Goal: Use online tool/utility: Utilize a website feature to perform a specific function

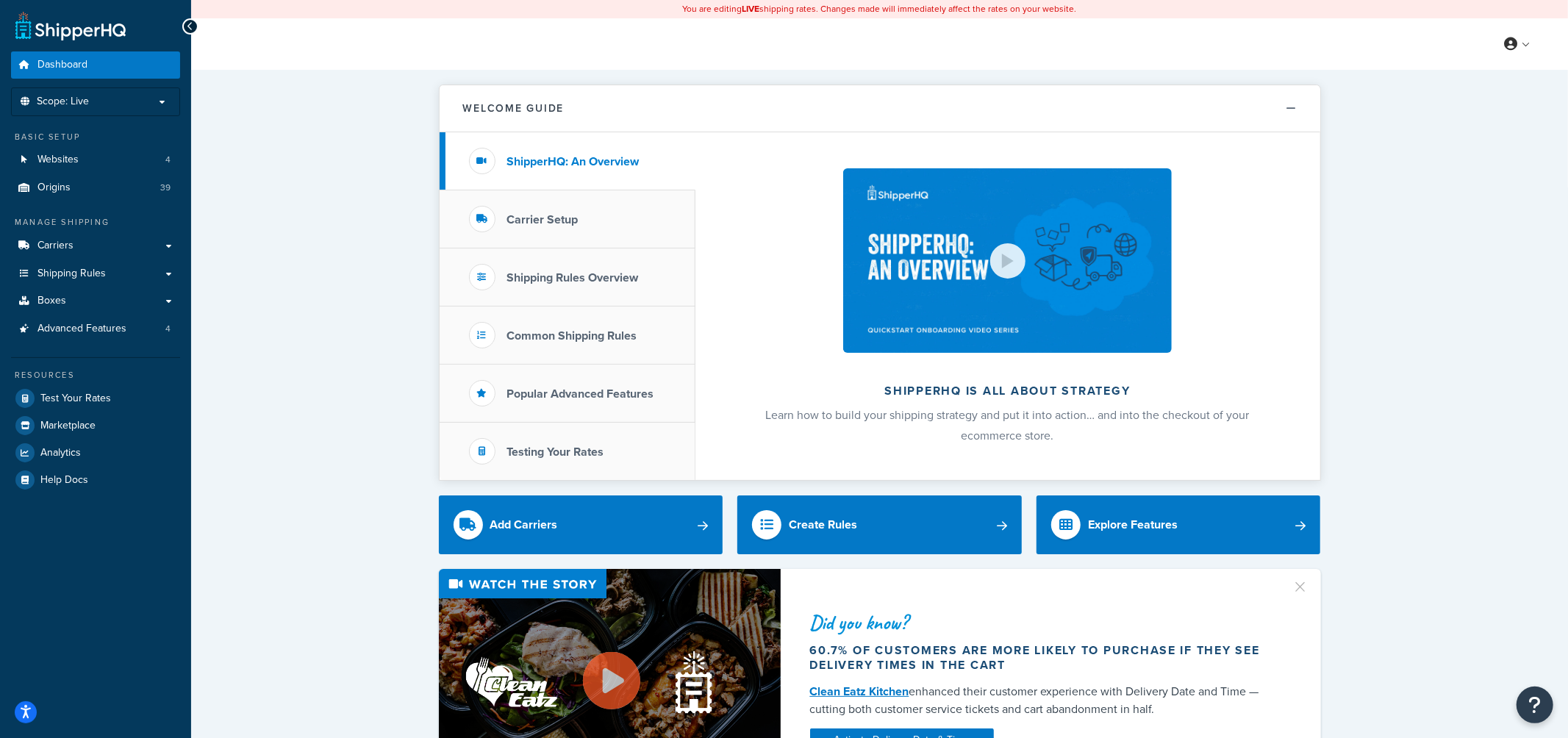
click at [73, 189] on link "Origins 39" at bounding box center [96, 188] width 169 height 27
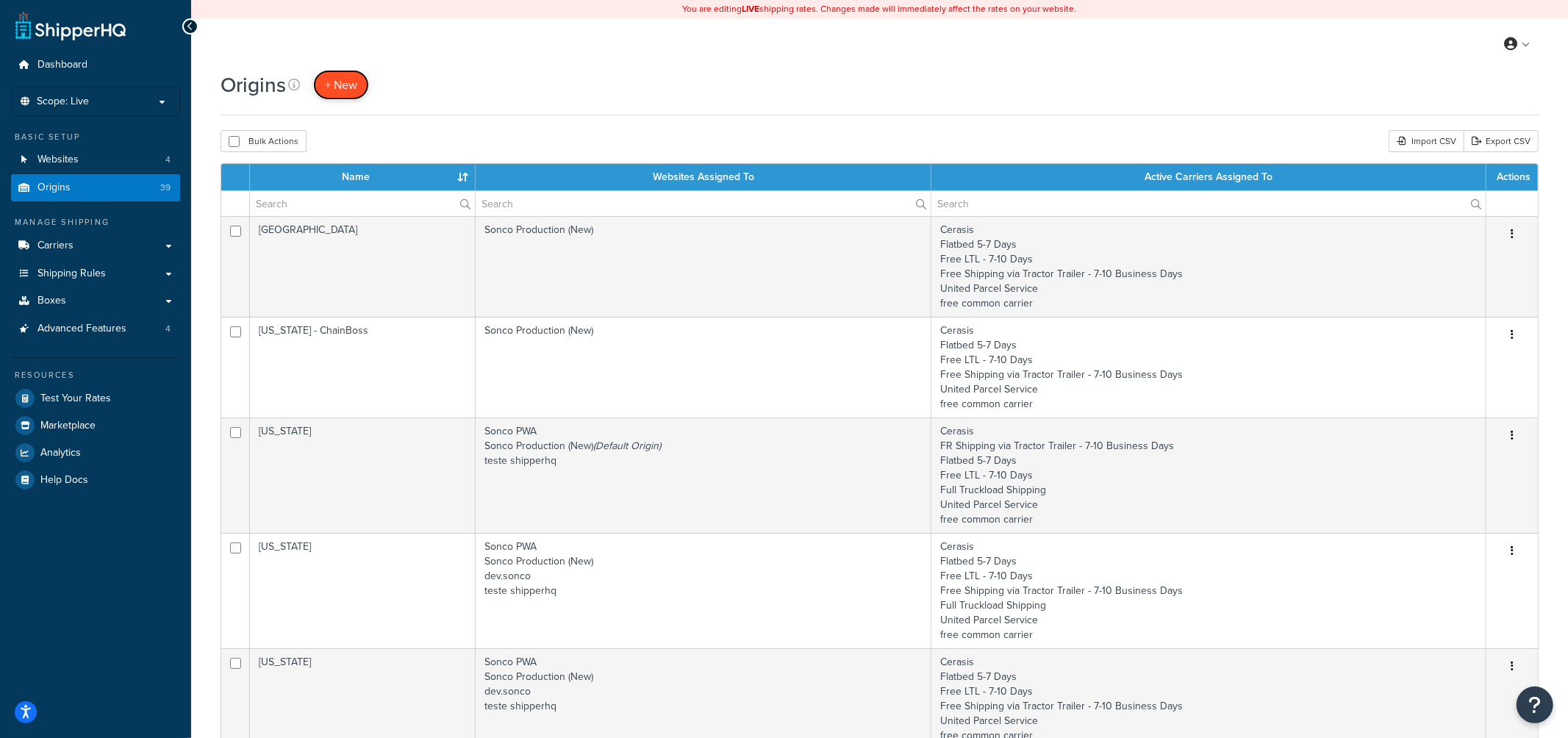
click at [350, 90] on span "+ New" at bounding box center [341, 85] width 32 height 17
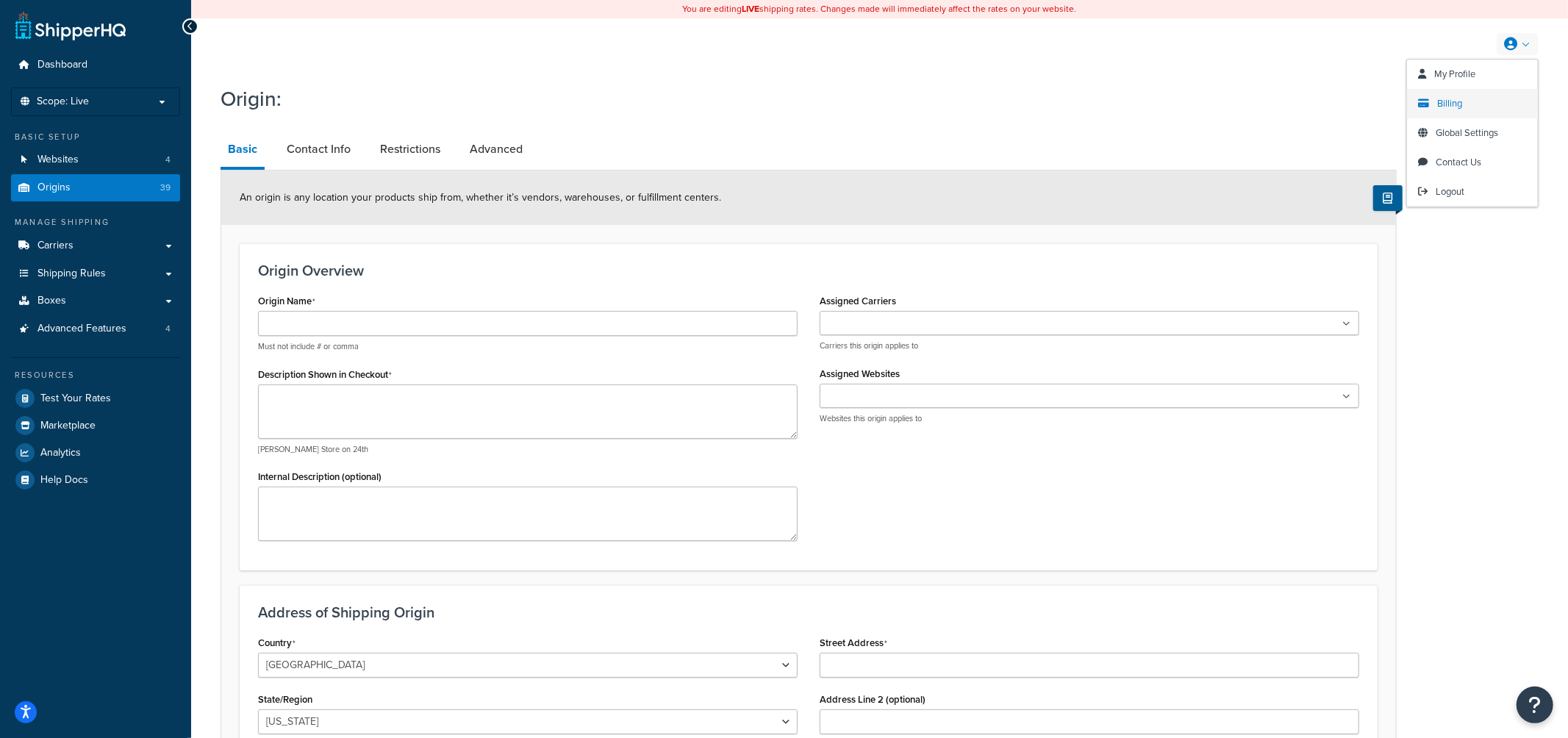
click at [1459, 105] on span "Billing" at bounding box center [1449, 103] width 25 height 14
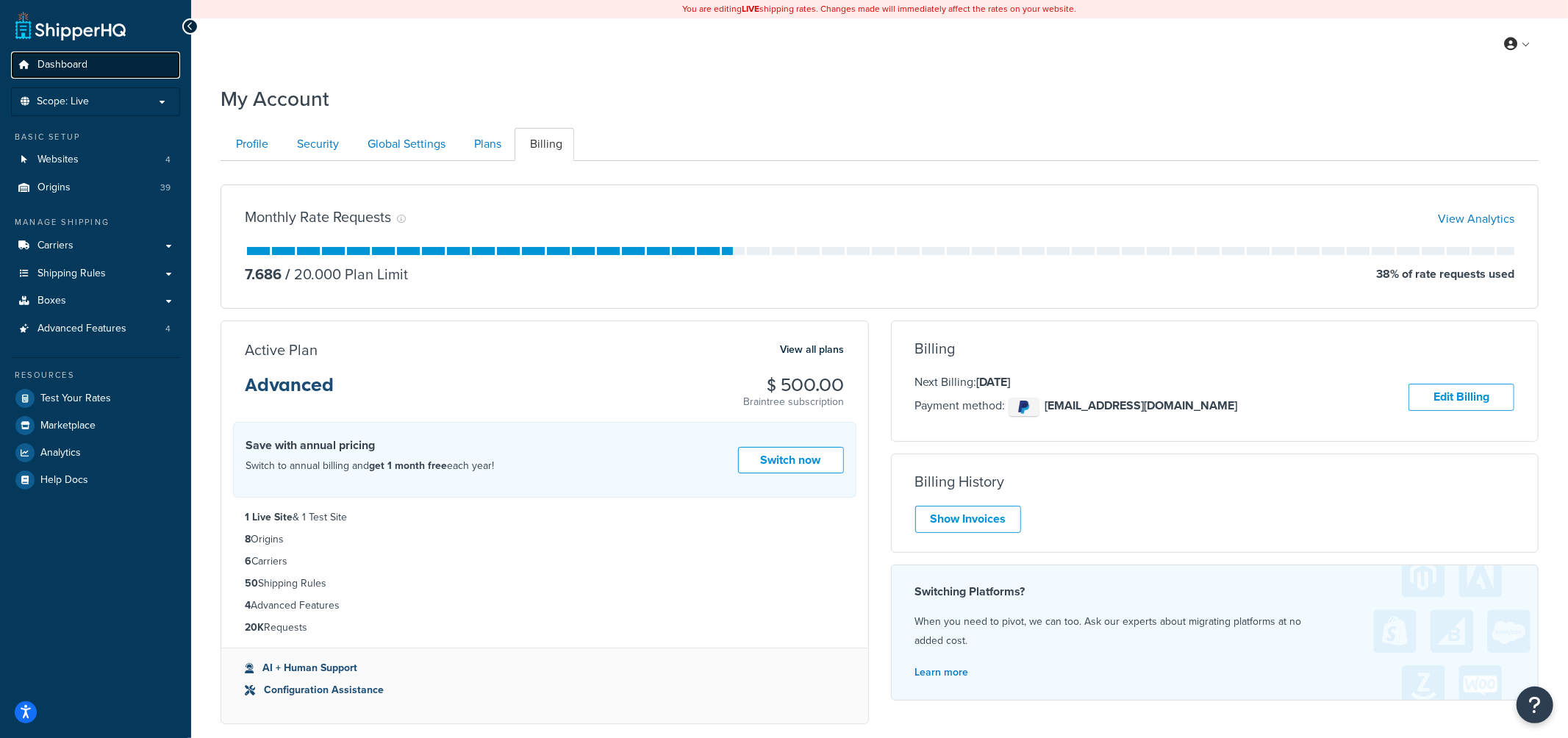
click at [88, 70] on link "Dashboard" at bounding box center [96, 65] width 169 height 27
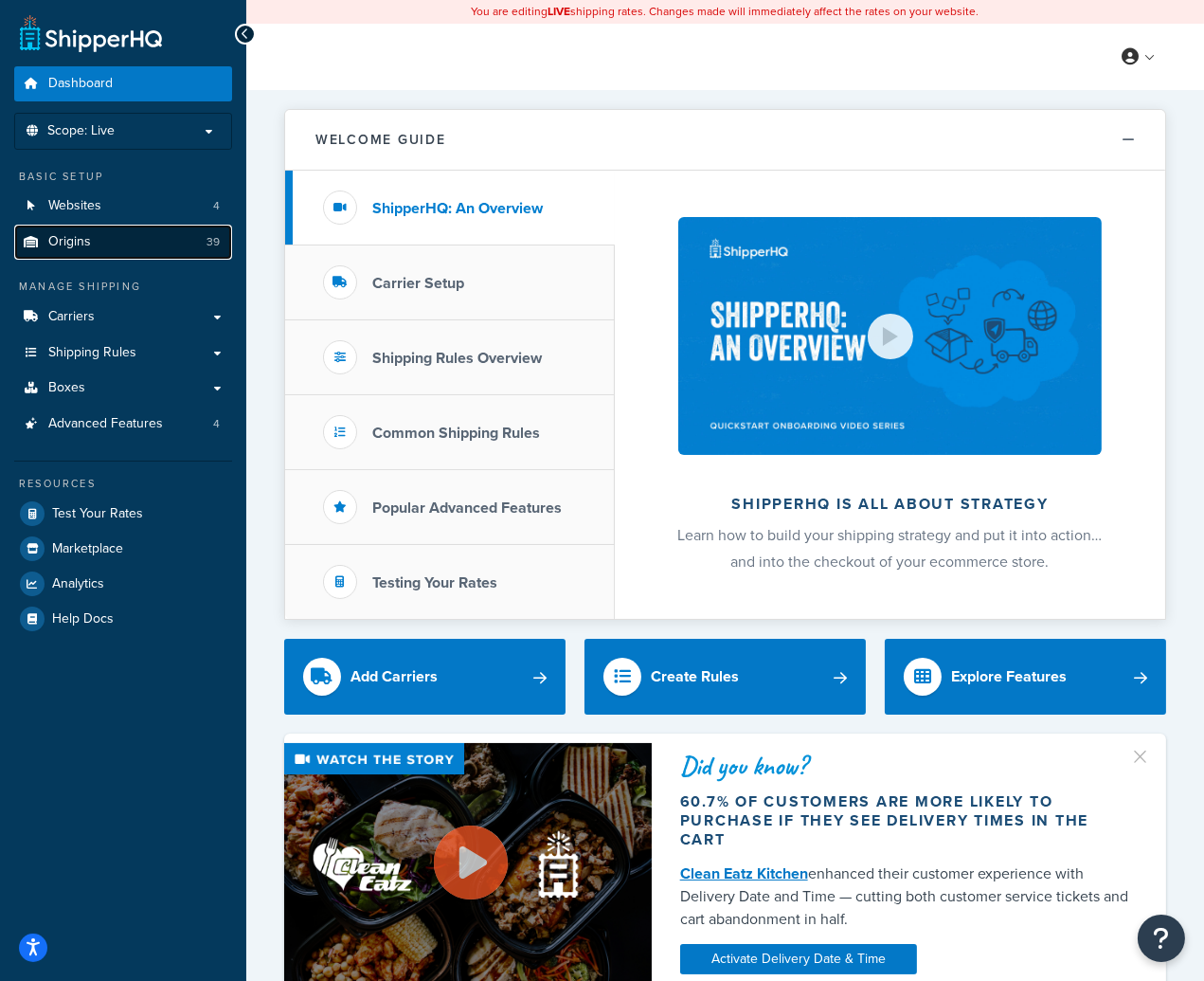
click at [117, 247] on link "Origins 39" at bounding box center [123, 242] width 218 height 35
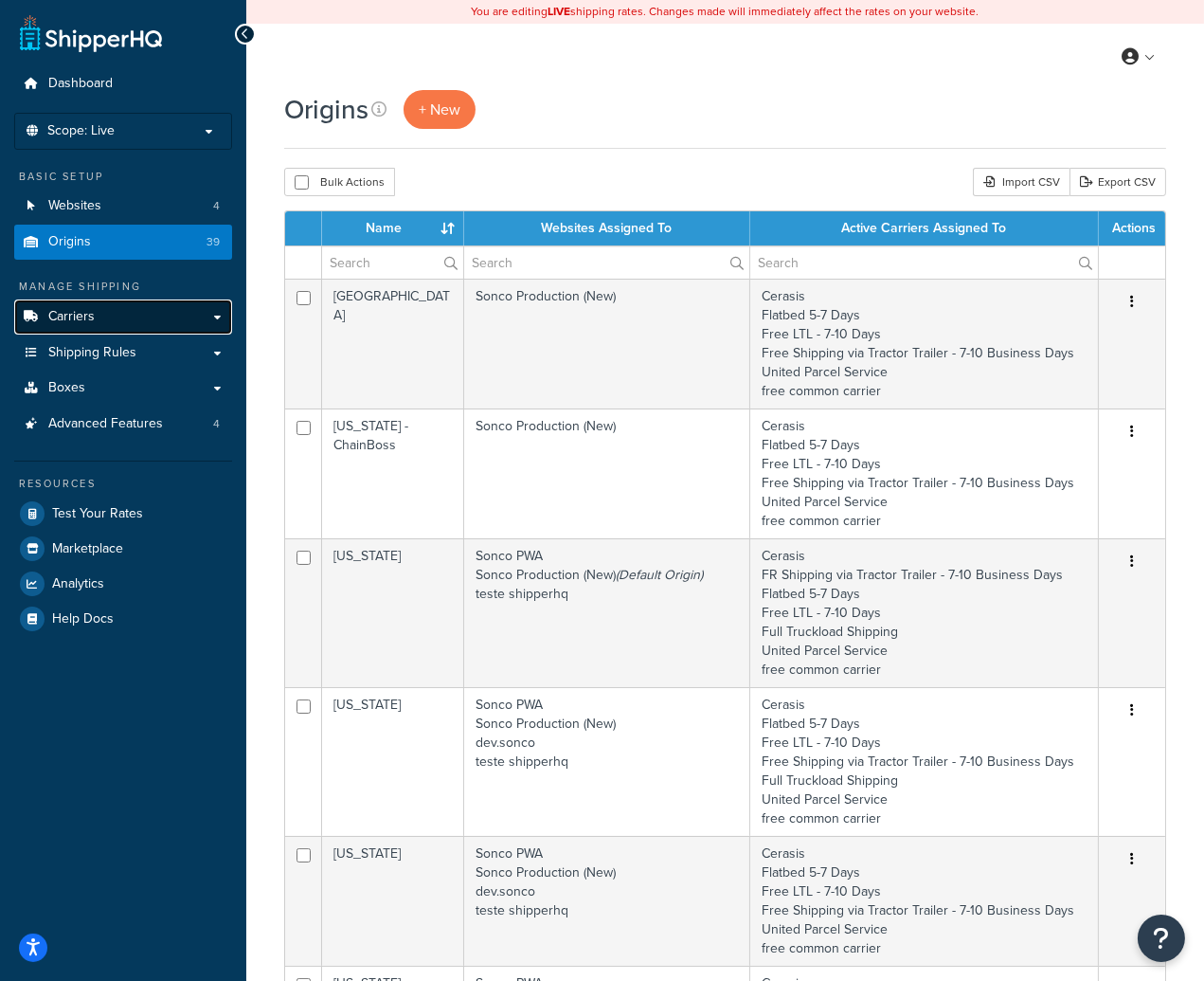
click at [92, 317] on span "Carriers" at bounding box center [71, 316] width 46 height 16
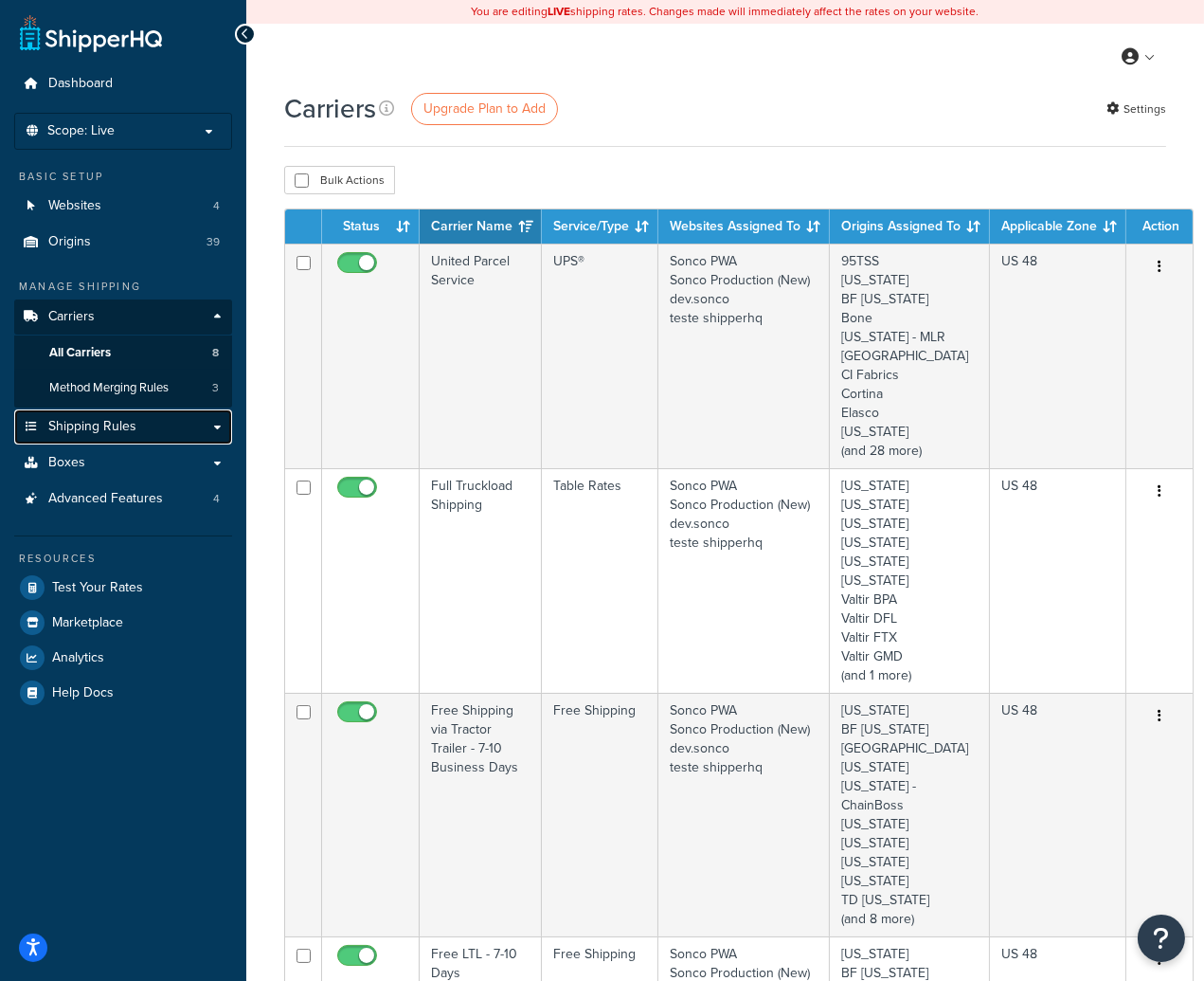
click at [132, 414] on link "Shipping Rules" at bounding box center [123, 426] width 218 height 35
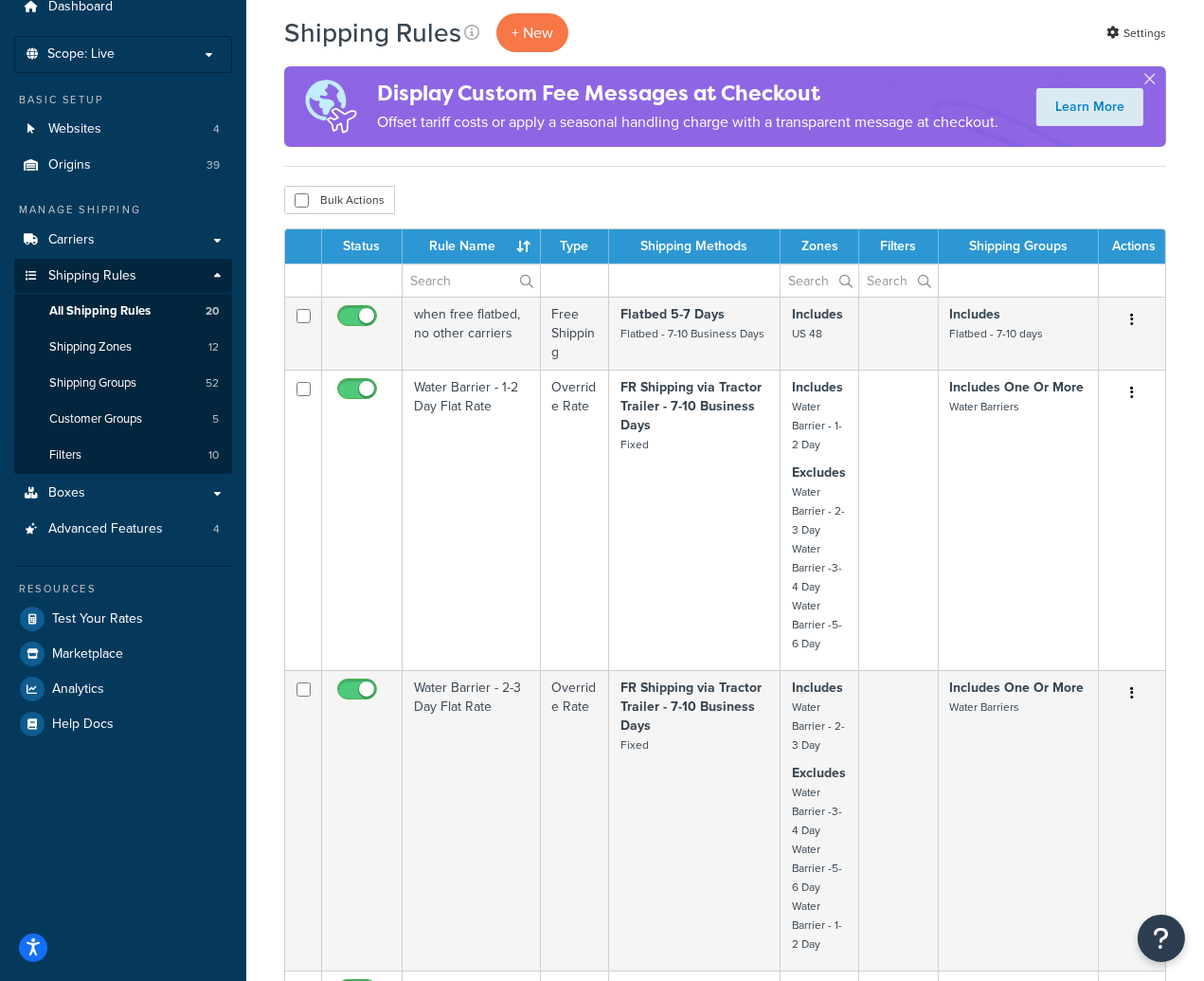
scroll to position [83, 0]
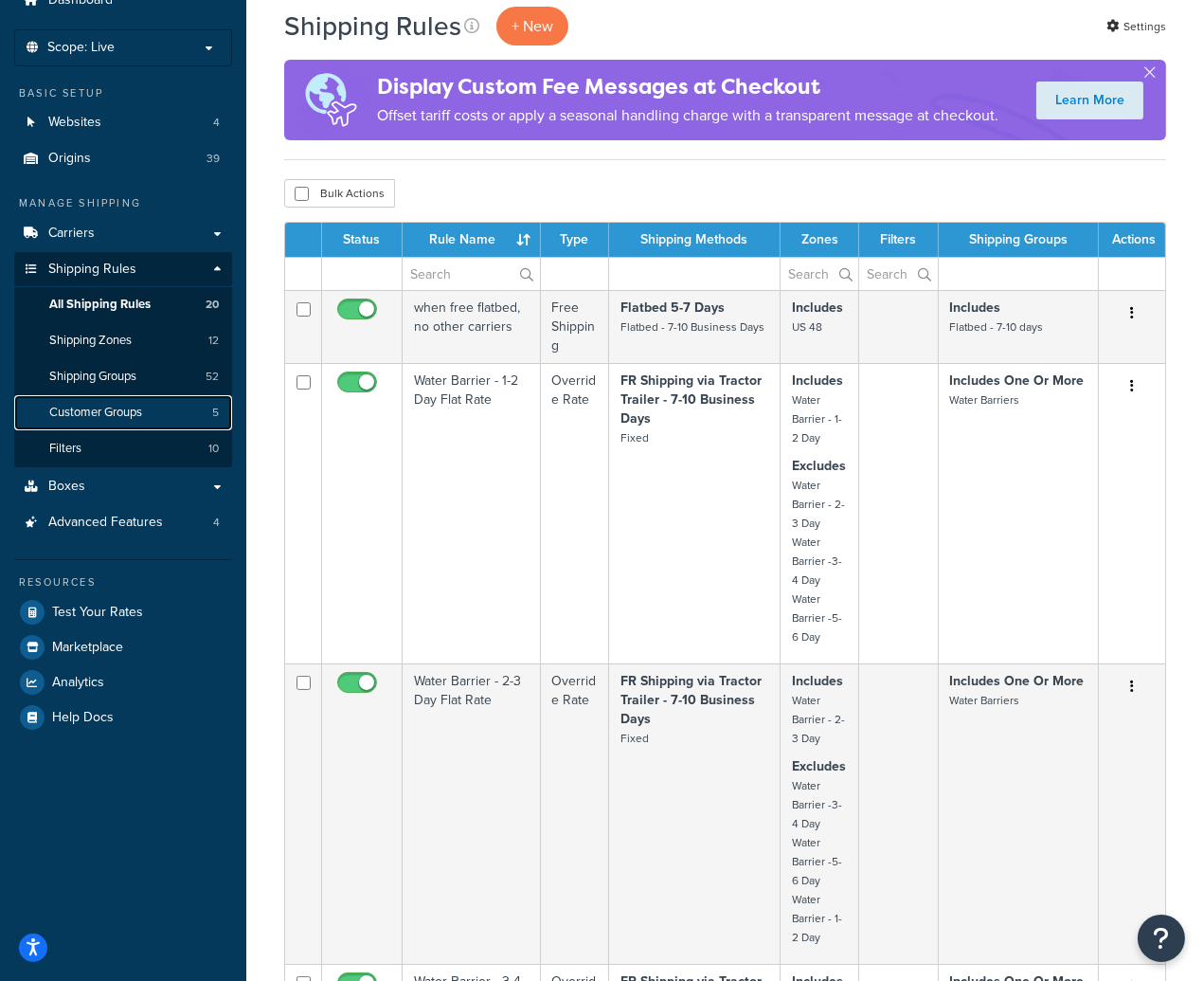
click at [136, 410] on span "Customer Groups" at bounding box center [96, 412] width 93 height 16
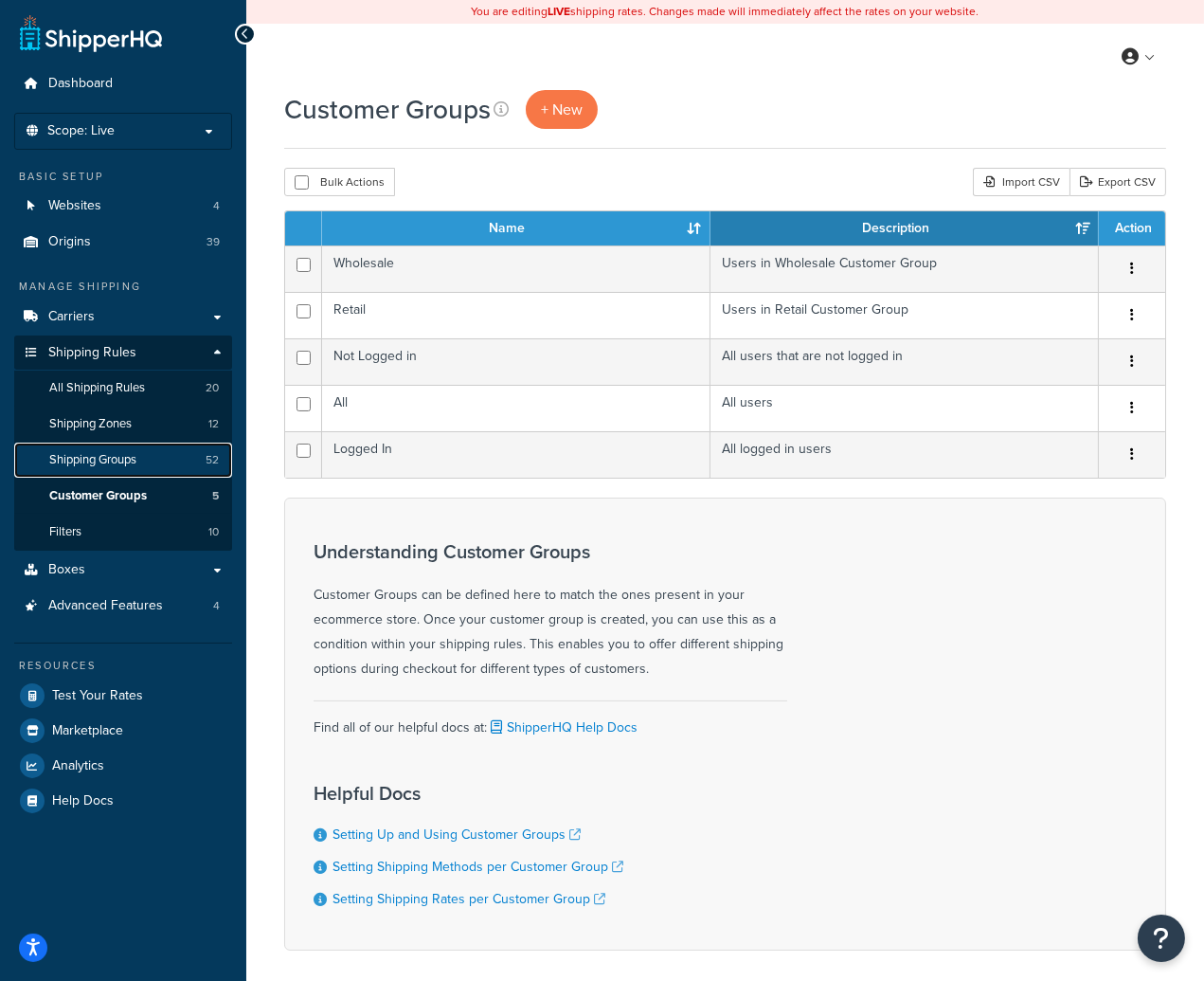
click at [154, 468] on link "Shipping Groups 52" at bounding box center [123, 460] width 218 height 35
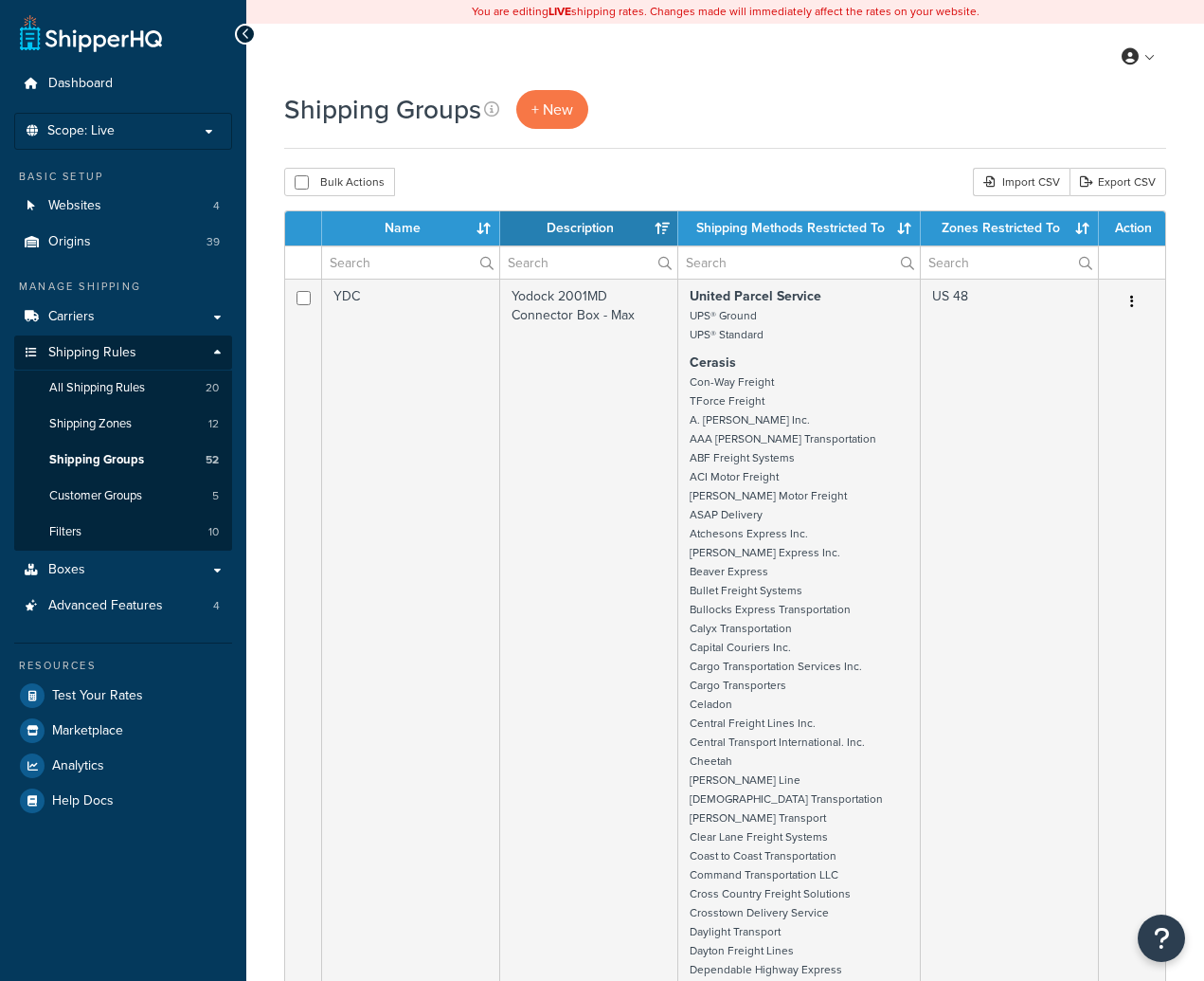
select select "15"
click at [104, 538] on link "Filters 10" at bounding box center [123, 531] width 218 height 35
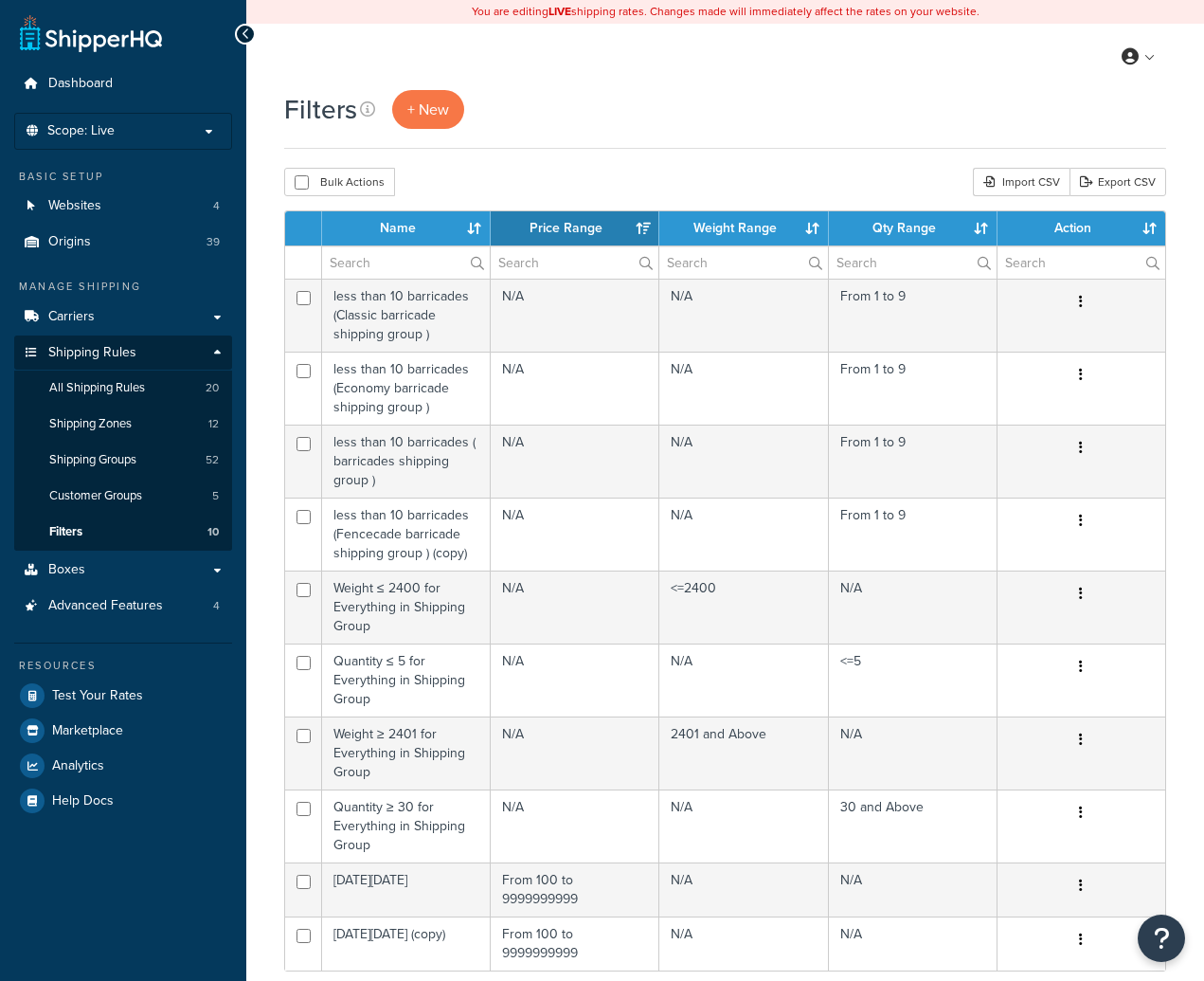
select select "15"
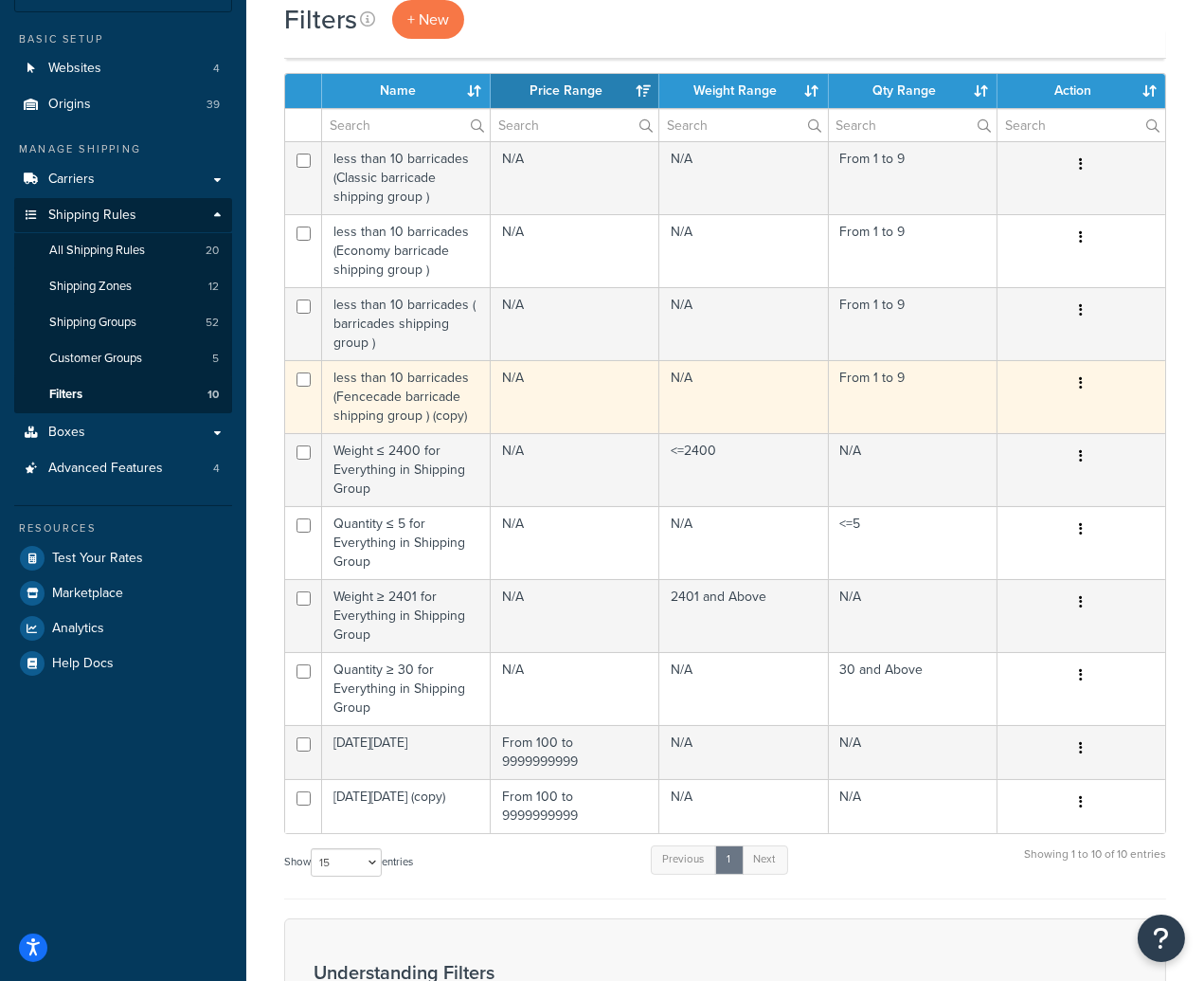
scroll to position [140, 0]
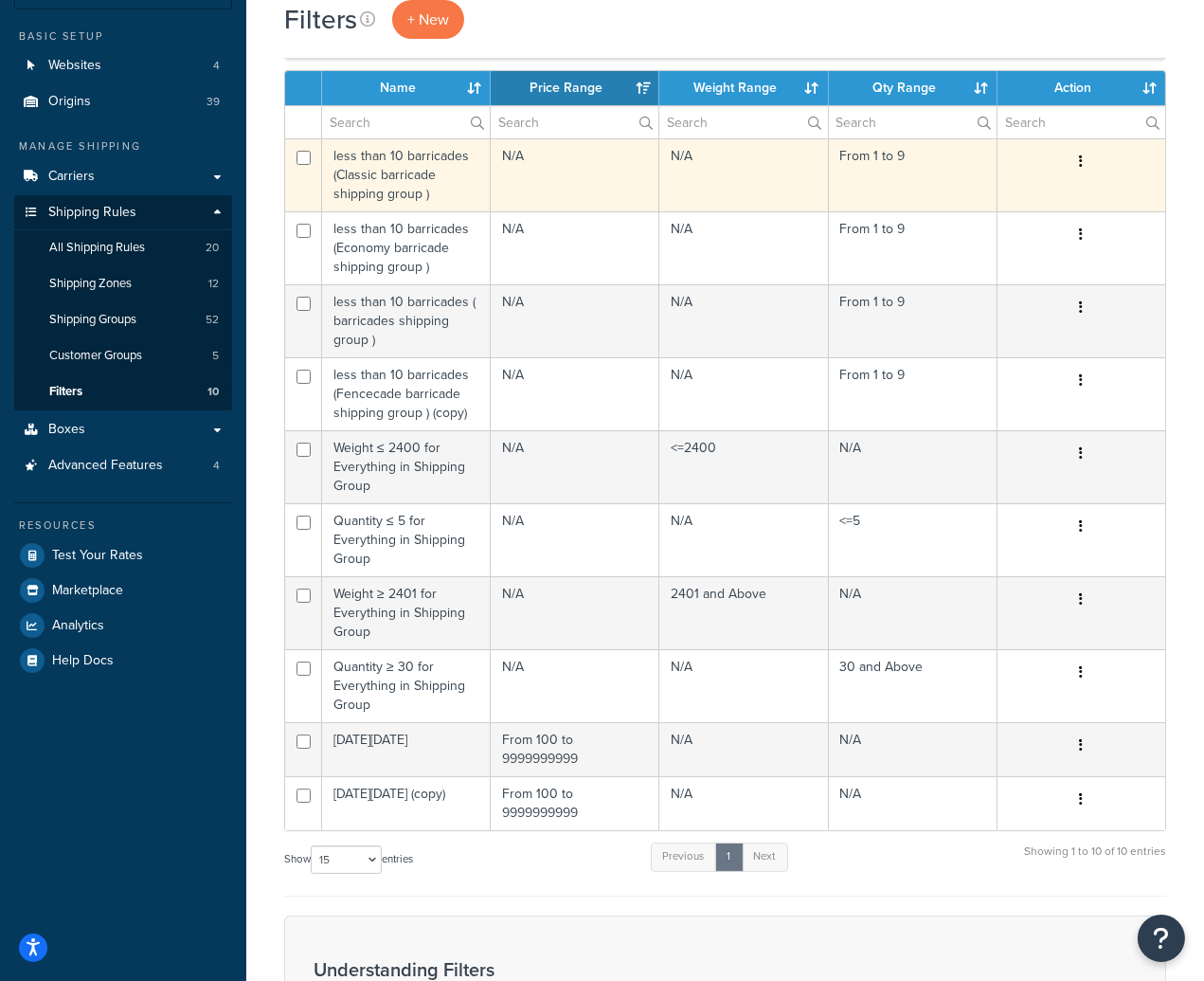
click at [1076, 163] on button "button" at bounding box center [1081, 161] width 27 height 30
click at [964, 204] on link "Edit" at bounding box center [953, 201] width 150 height 39
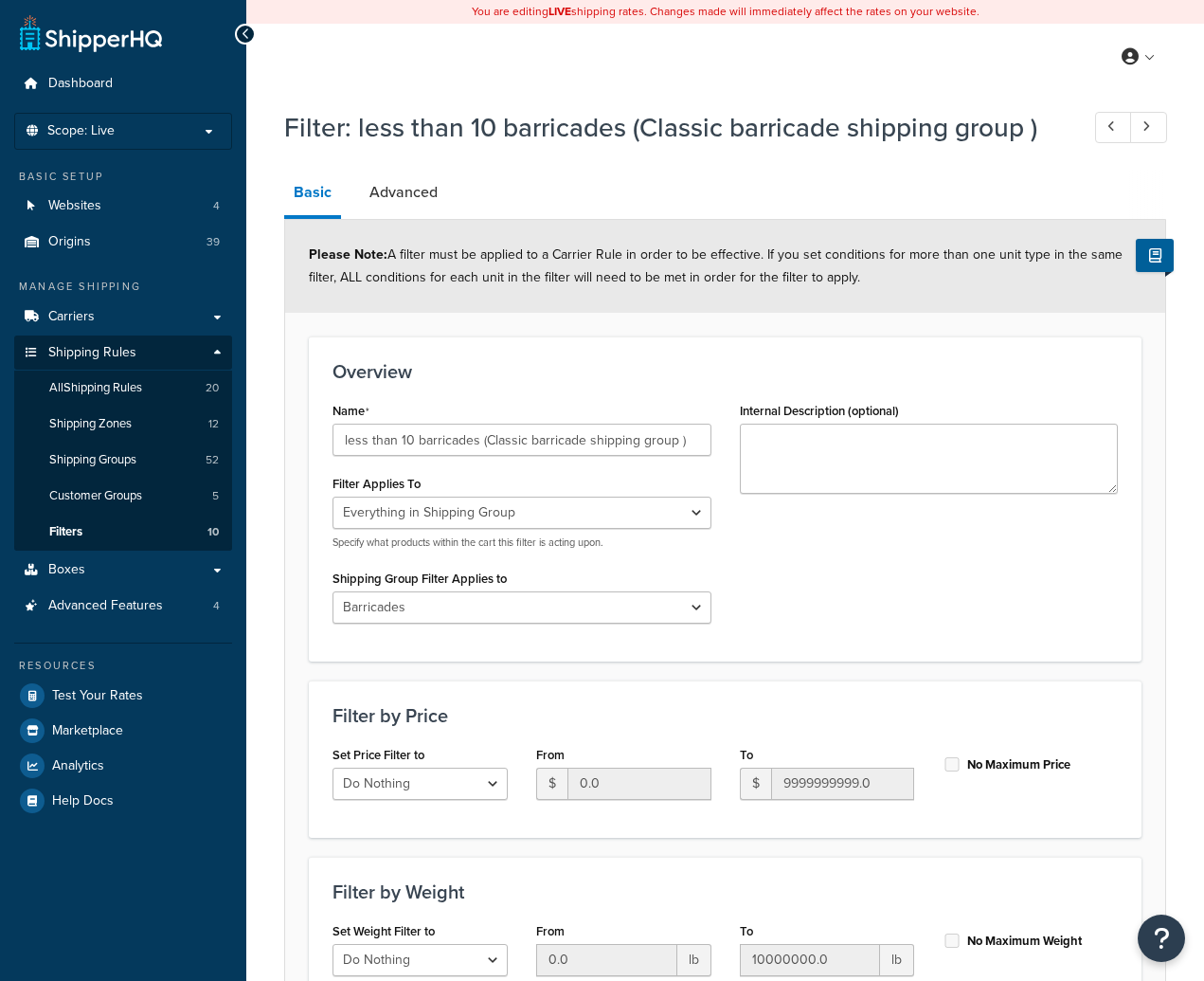
select select "SHIPPING_GROUP"
select select "10695"
select select "range"
click at [131, 574] on link "Boxes" at bounding box center [123, 570] width 218 height 35
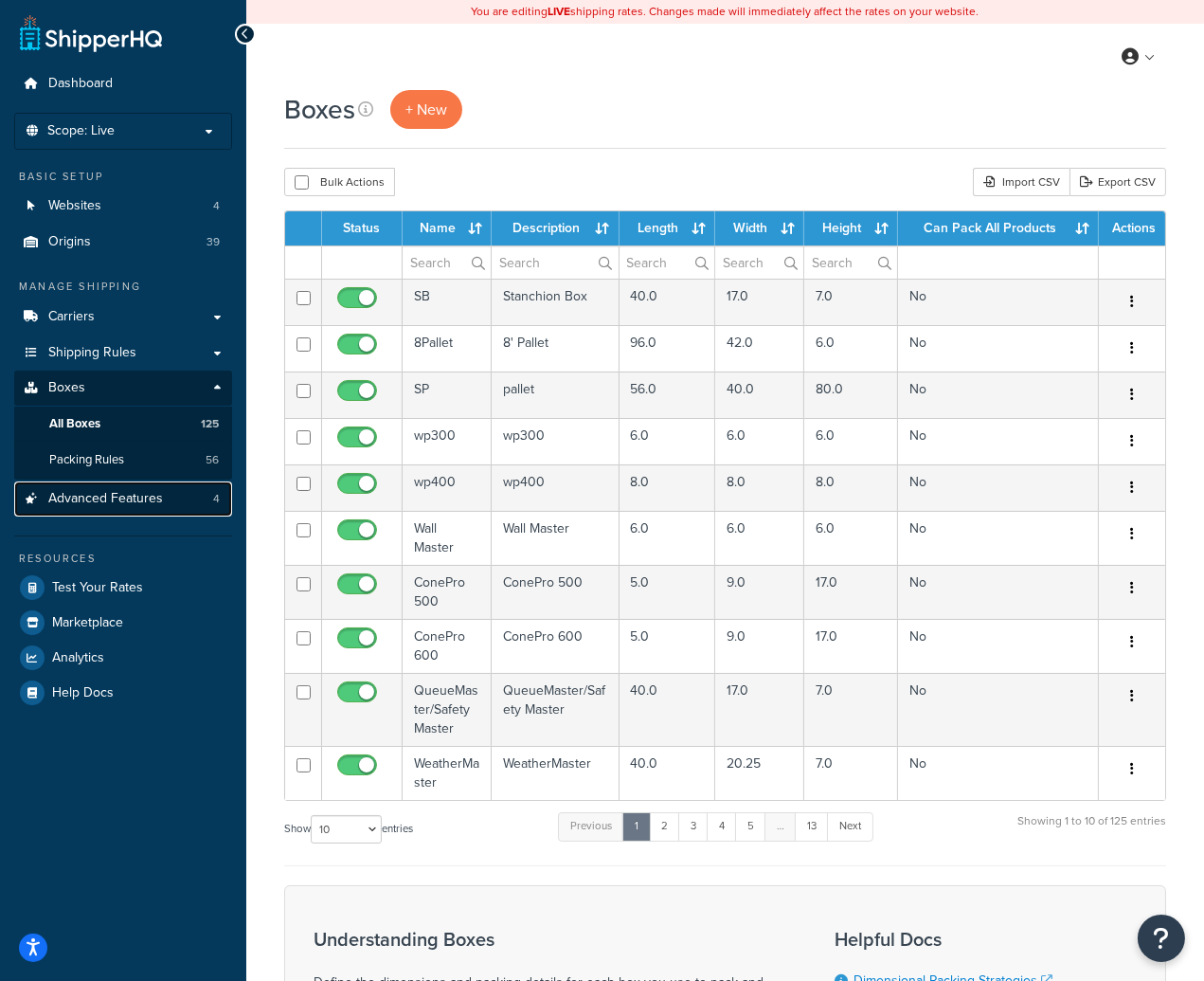
click at [121, 507] on link "Advanced Features 4" at bounding box center [123, 499] width 218 height 35
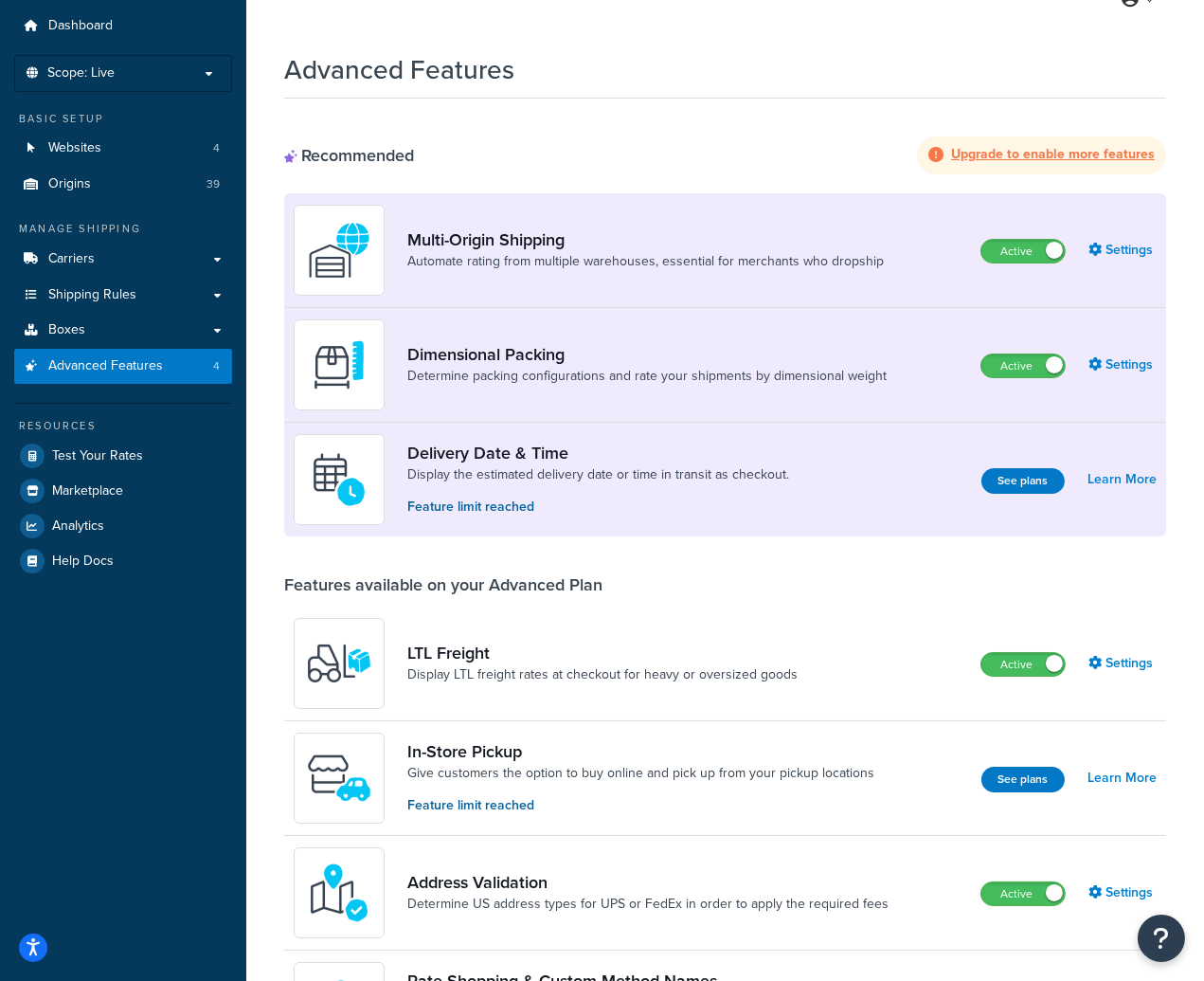
scroll to position [14, 0]
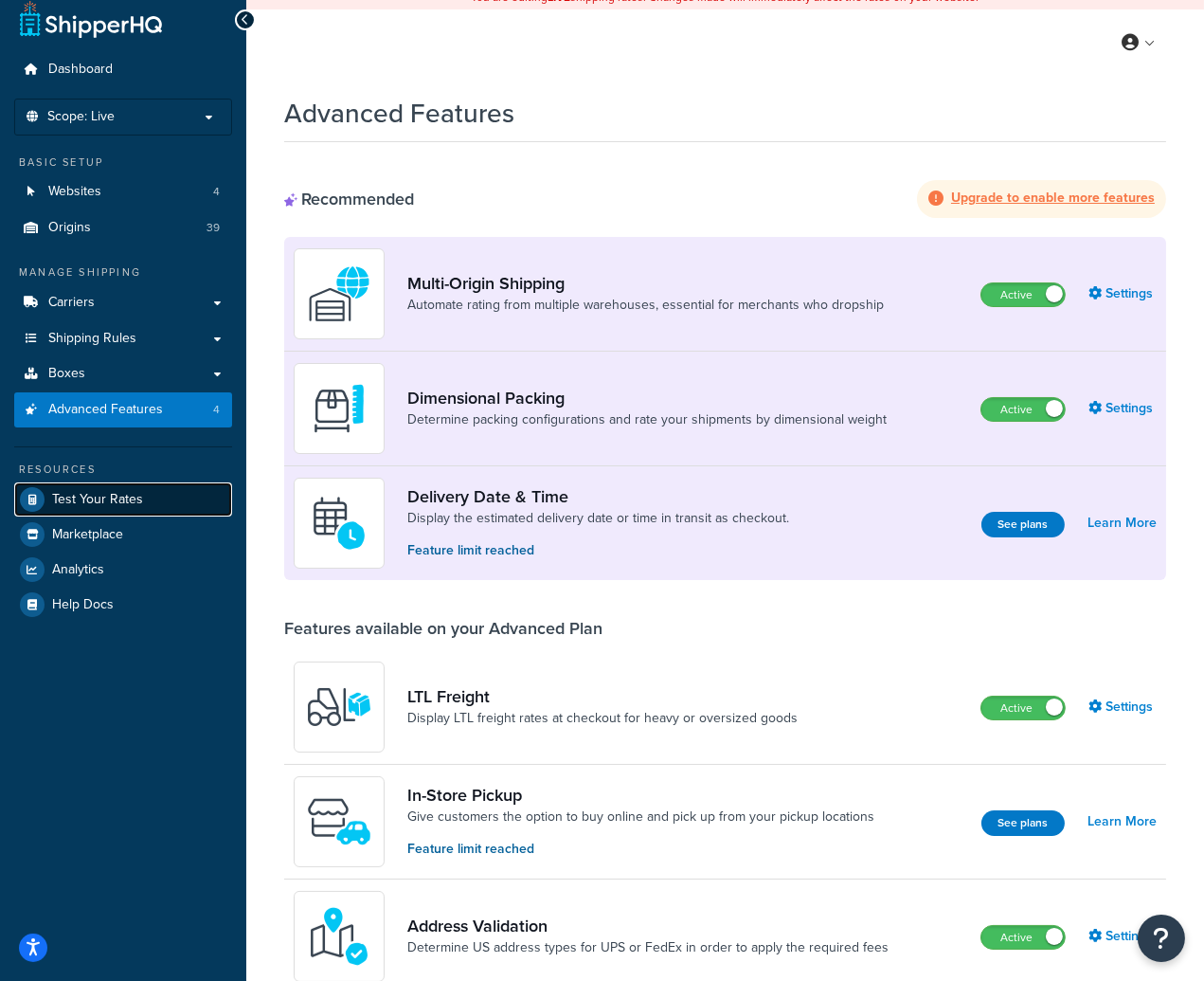
click at [133, 504] on span "Test Your Rates" at bounding box center [97, 500] width 91 height 16
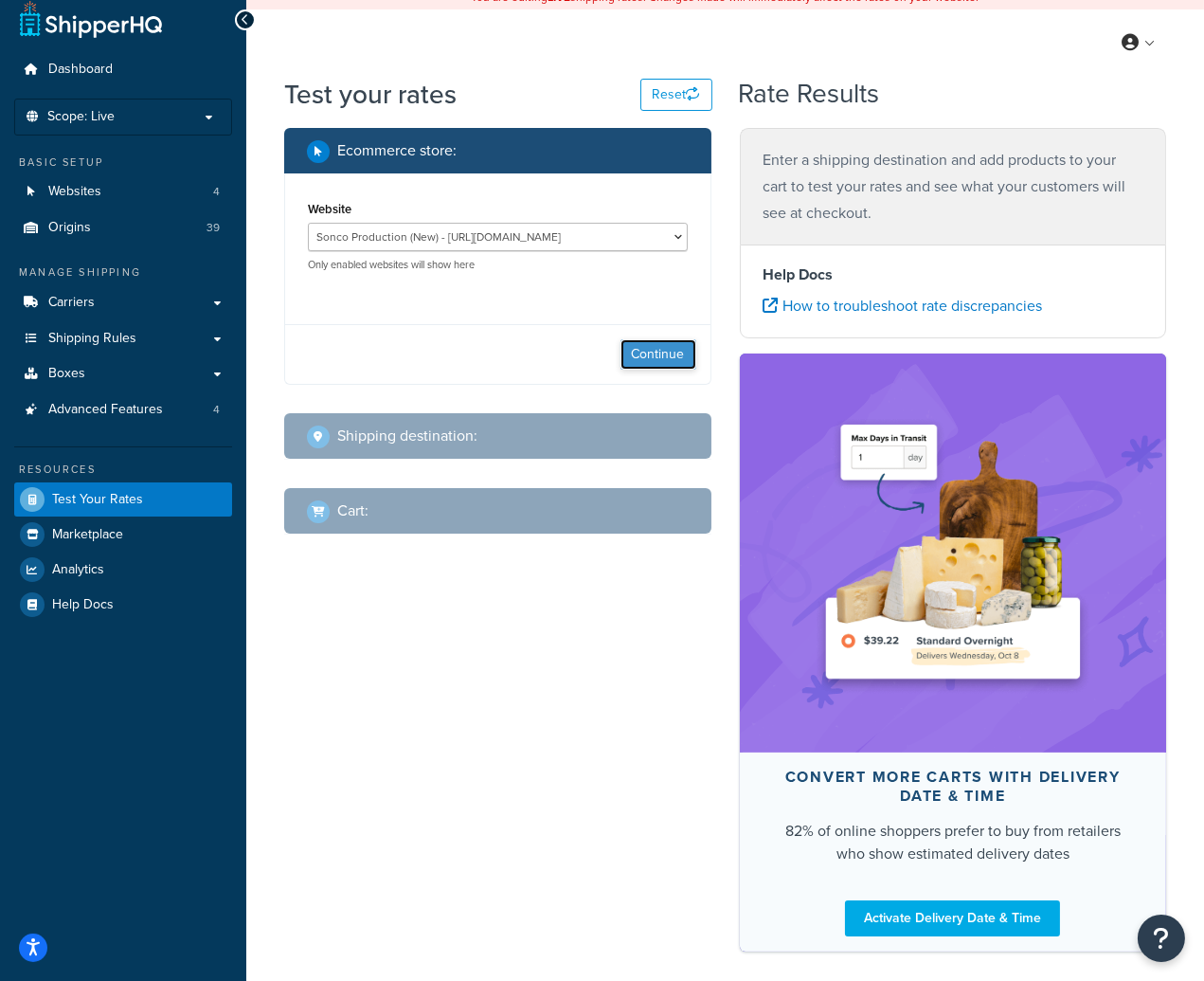
click at [653, 347] on button "Continue" at bounding box center [658, 354] width 76 height 30
select select "[GEOGRAPHIC_DATA]"
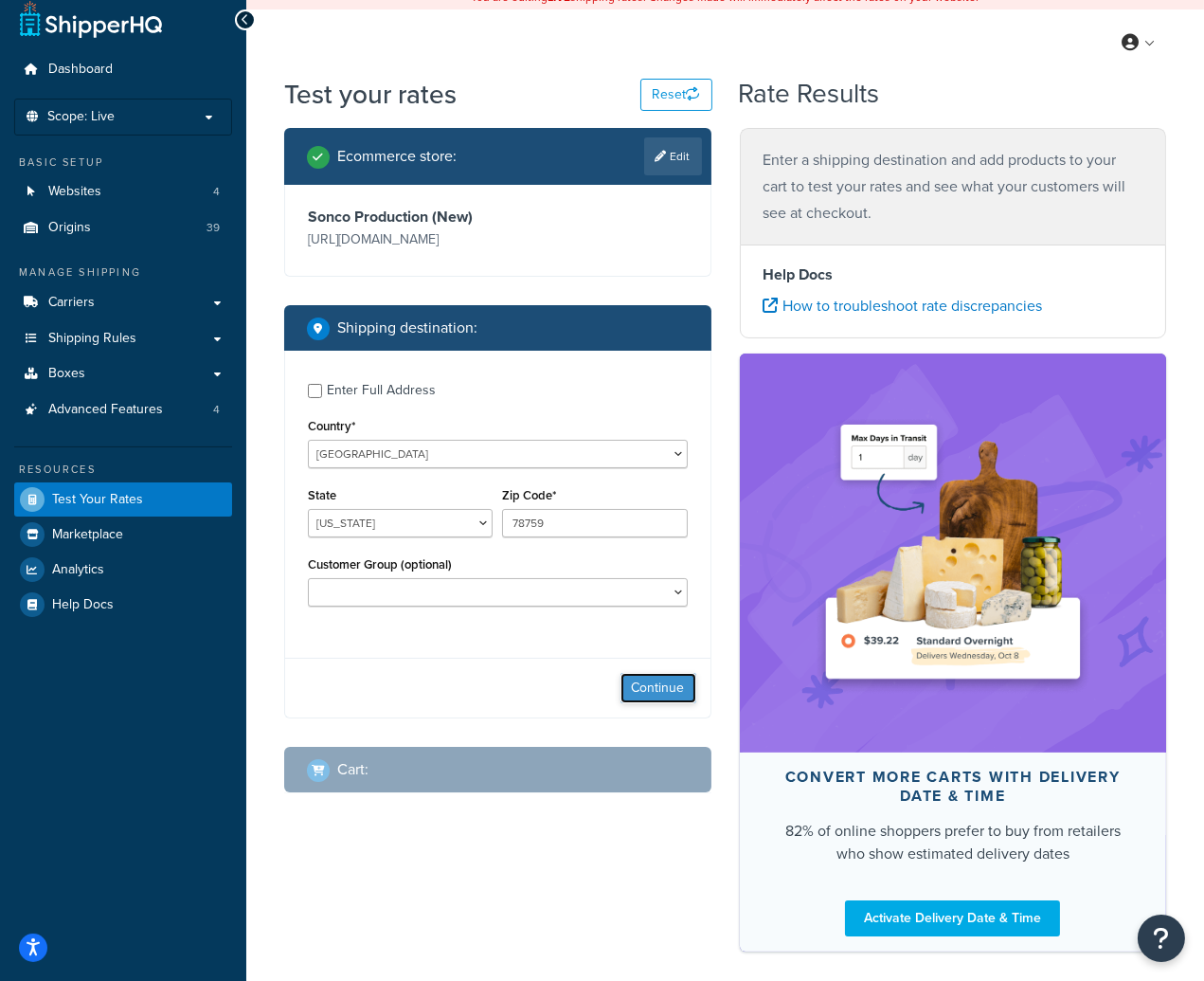
click at [668, 693] on button "Continue" at bounding box center [658, 687] width 76 height 30
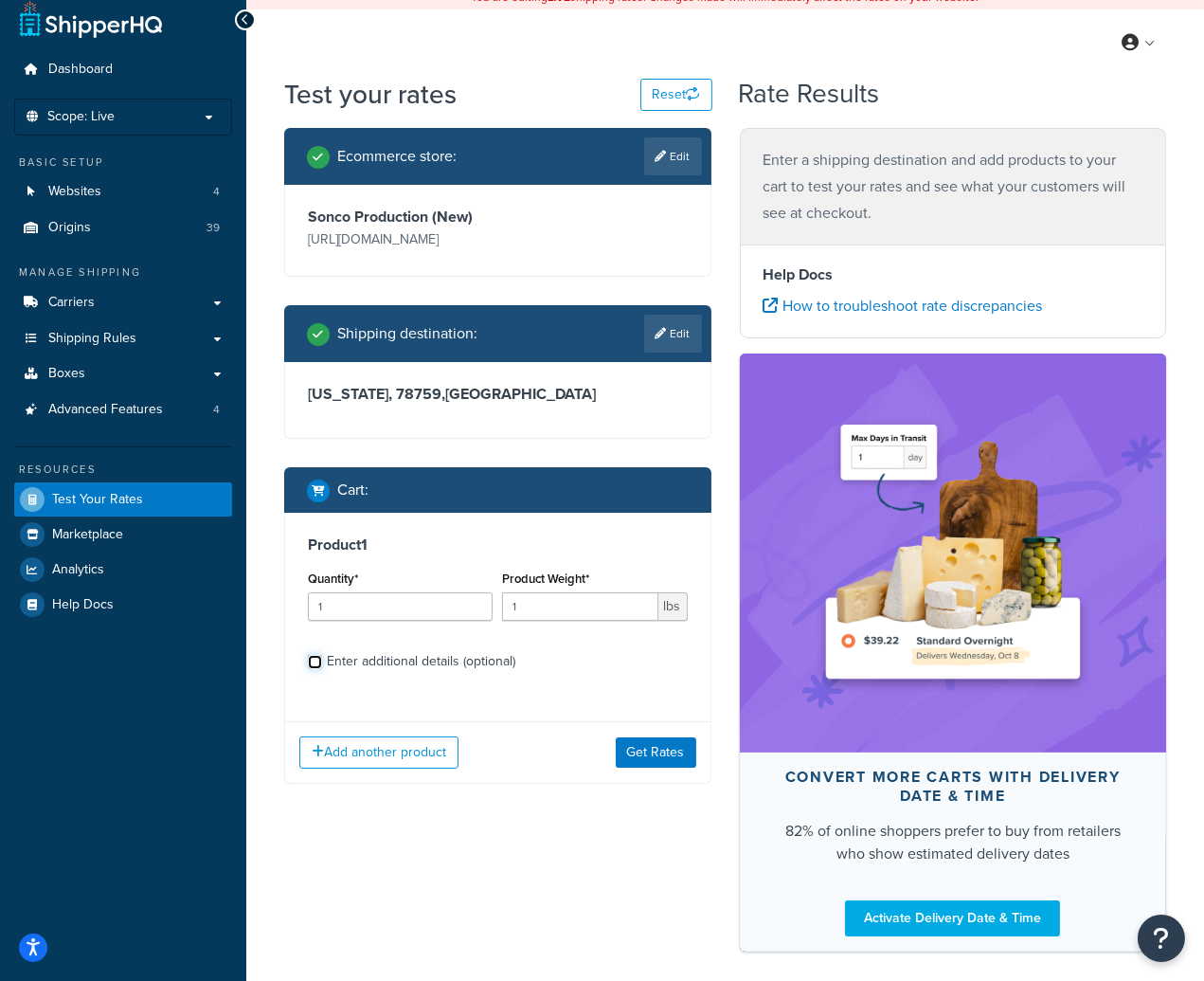
click at [312, 662] on input "Enter additional details (optional)" at bounding box center [315, 662] width 14 height 14
checkbox input "true"
